Goal: Task Accomplishment & Management: Use online tool/utility

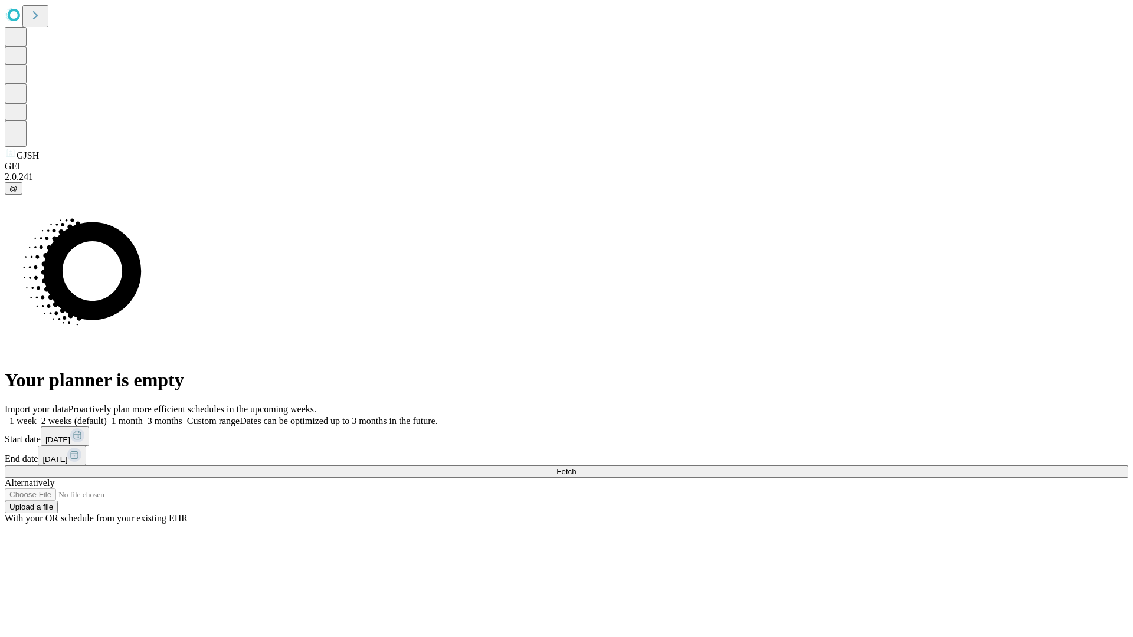
click at [576, 467] on span "Fetch" at bounding box center [566, 471] width 19 height 9
